Goal: Check status: Check status

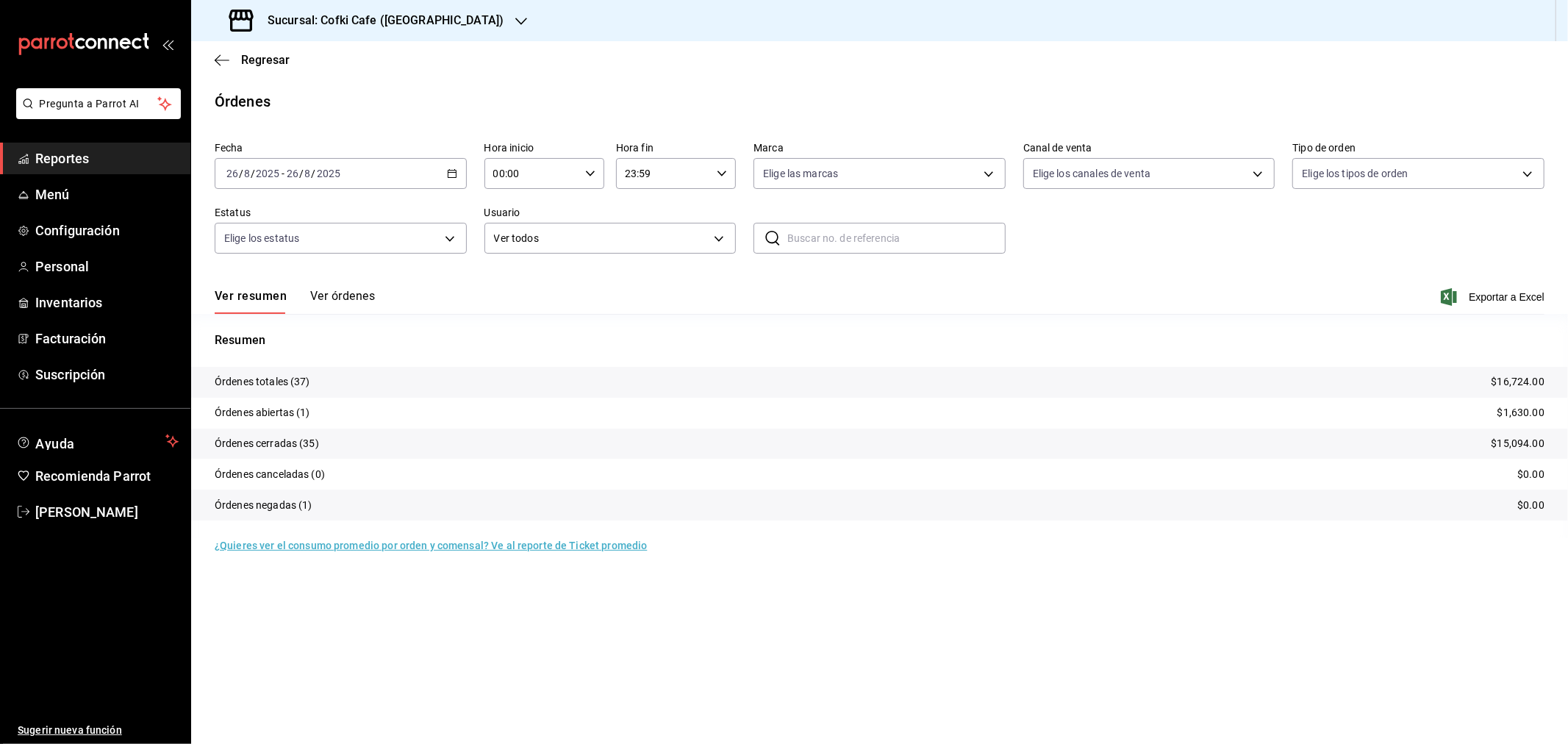
click at [355, 298] on button "Ver órdenes" at bounding box center [343, 301] width 65 height 25
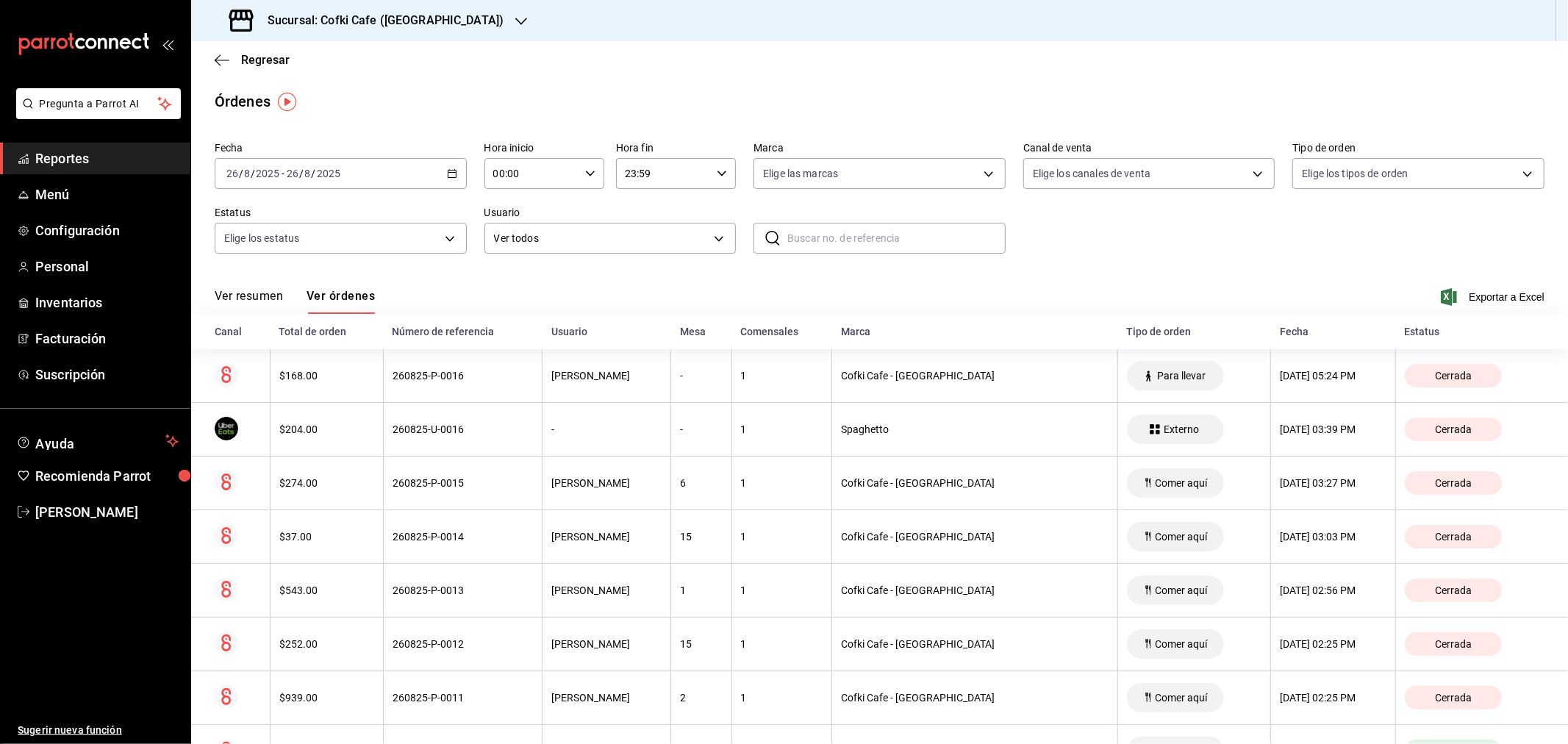
click at [278, 290] on button "Ver resumen" at bounding box center [249, 301] width 68 height 25
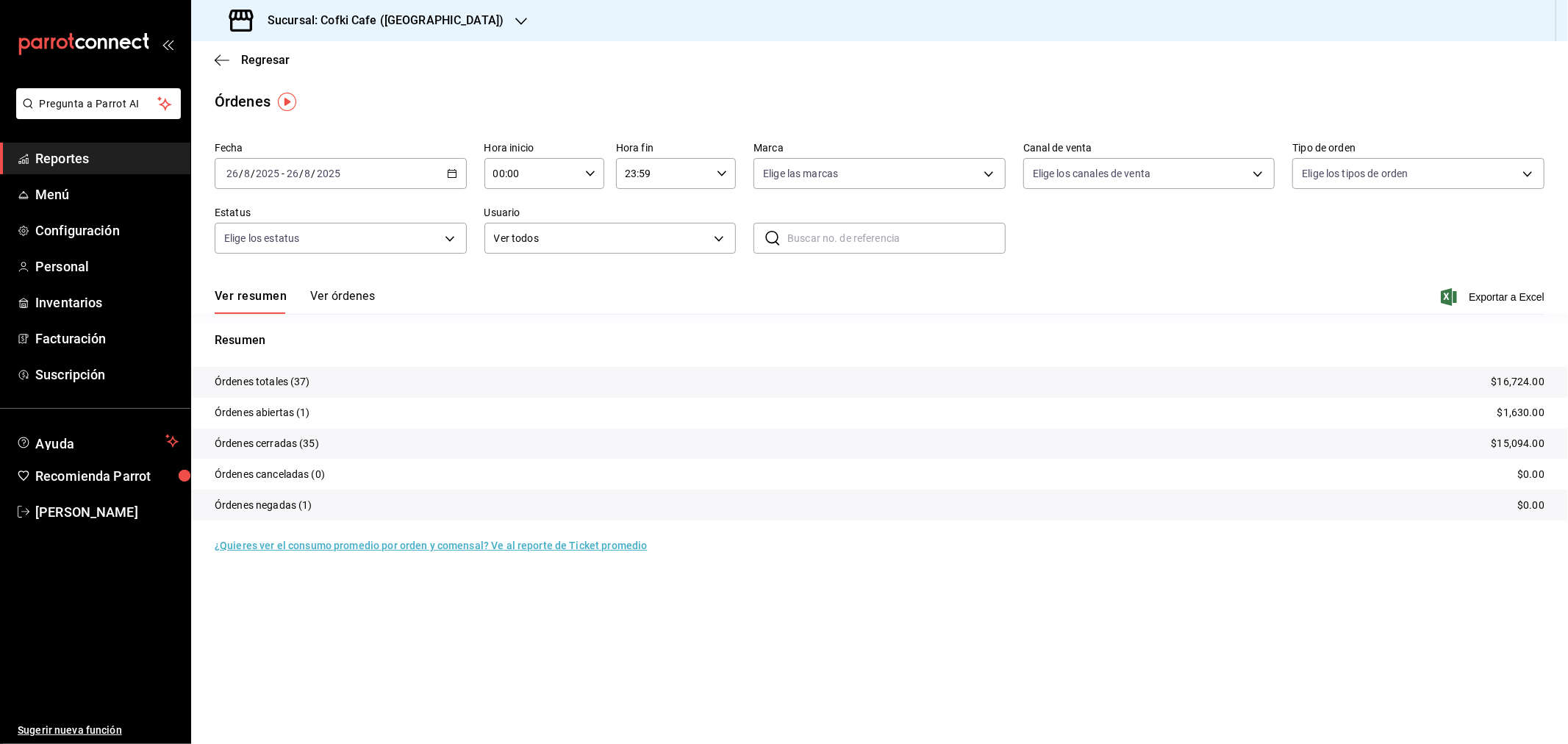
click at [450, 22] on div "Sucursal: Cofki Cafe ([GEOGRAPHIC_DATA])" at bounding box center [368, 20] width 330 height 41
click at [368, 60] on div "Cofki Kid-Friendly Café (MTY)" at bounding box center [301, 63] width 197 height 15
click at [289, 170] on input "26" at bounding box center [292, 173] width 13 height 12
click at [246, 311] on span "Mes actual" at bounding box center [283, 317] width 114 height 15
click at [442, 29] on div "Sucursal: Cofki Kid-Friendly Café (MTY)" at bounding box center [357, 20] width 308 height 41
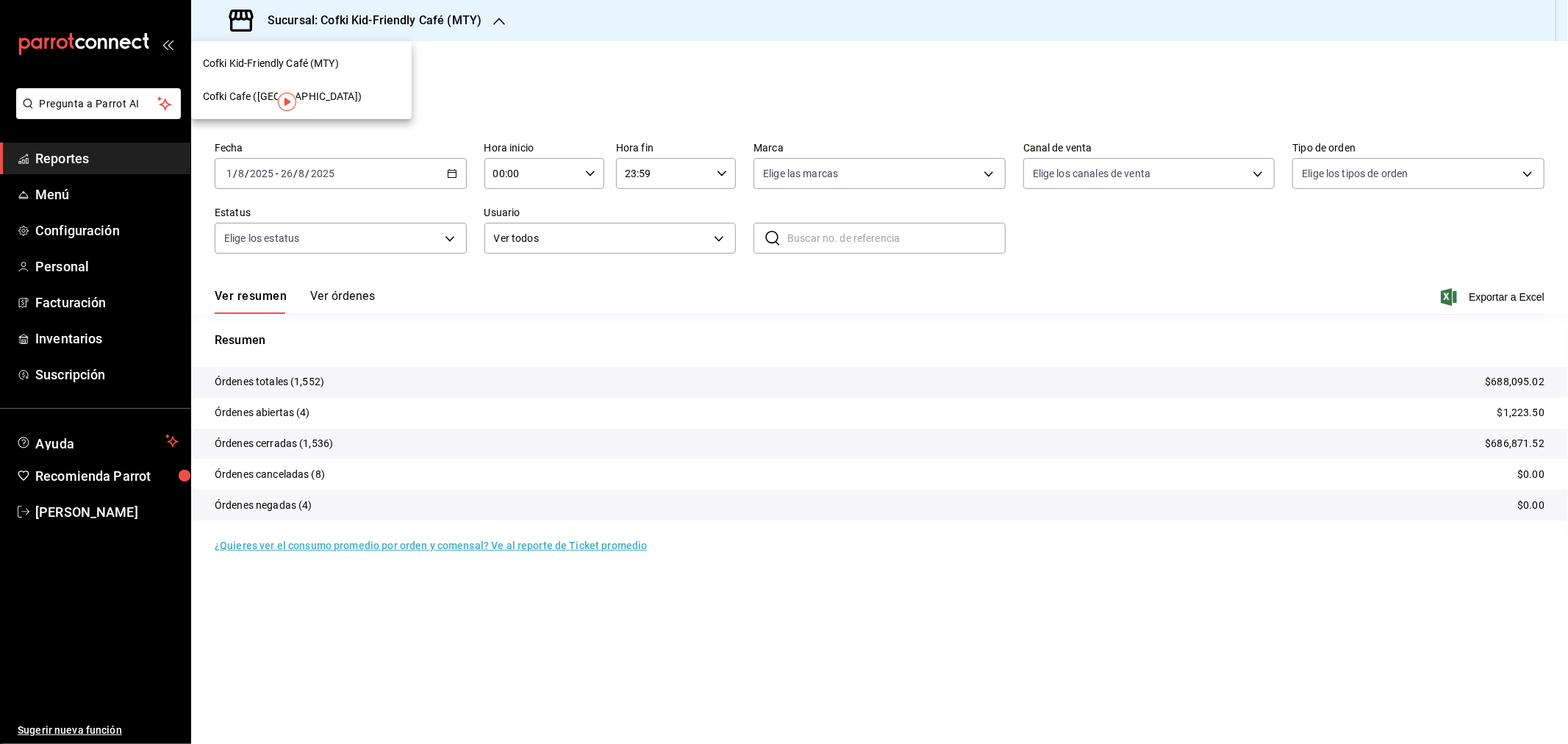
click at [393, 94] on div "Cofki Cafe ([GEOGRAPHIC_DATA])" at bounding box center [301, 97] width 197 height 15
click at [304, 167] on input "8" at bounding box center [301, 173] width 7 height 12
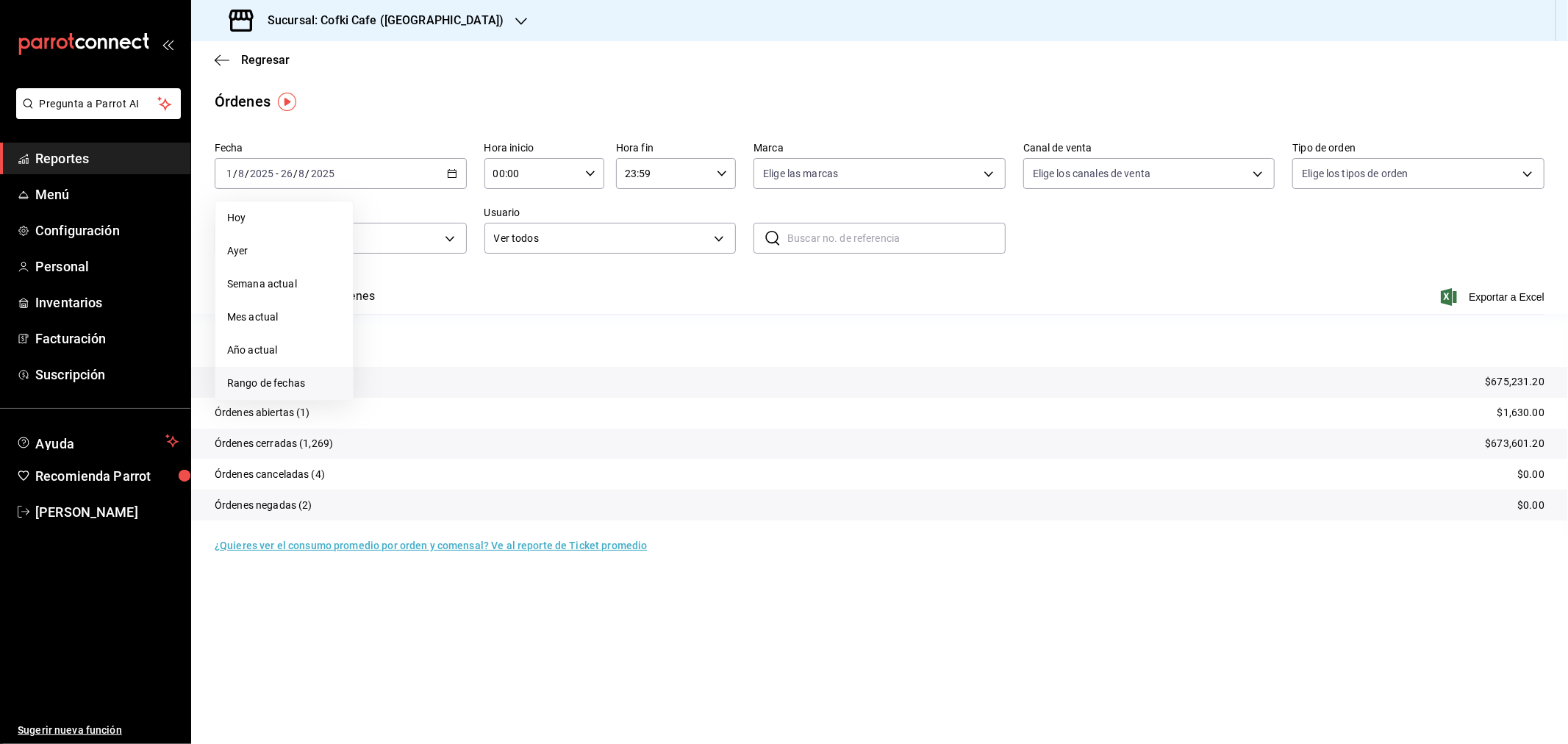
click at [262, 375] on span "Rango de fechas" at bounding box center [283, 383] width 114 height 15
click at [434, 371] on abbr "20" at bounding box center [436, 368] width 9 height 10
click at [544, 368] on abbr "24" at bounding box center [540, 368] width 9 height 10
click at [401, 29] on div "Sucursal: Cofki Cafe ([GEOGRAPHIC_DATA])" at bounding box center [368, 20] width 330 height 41
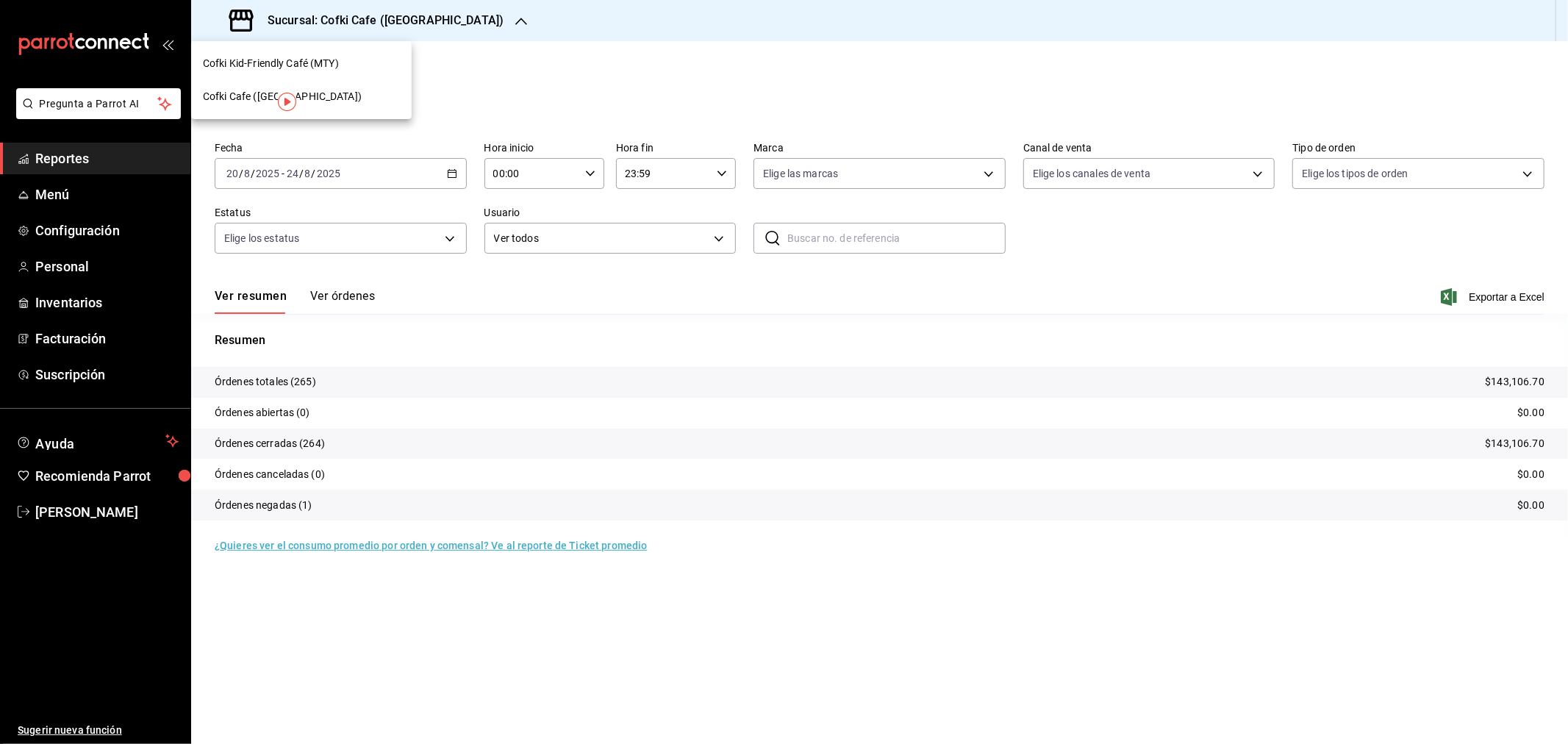
click at [328, 54] on div "Cofki Kid-Friendly Café (MTY)" at bounding box center [301, 63] width 221 height 33
